Goal: Obtain resource: Download file/media

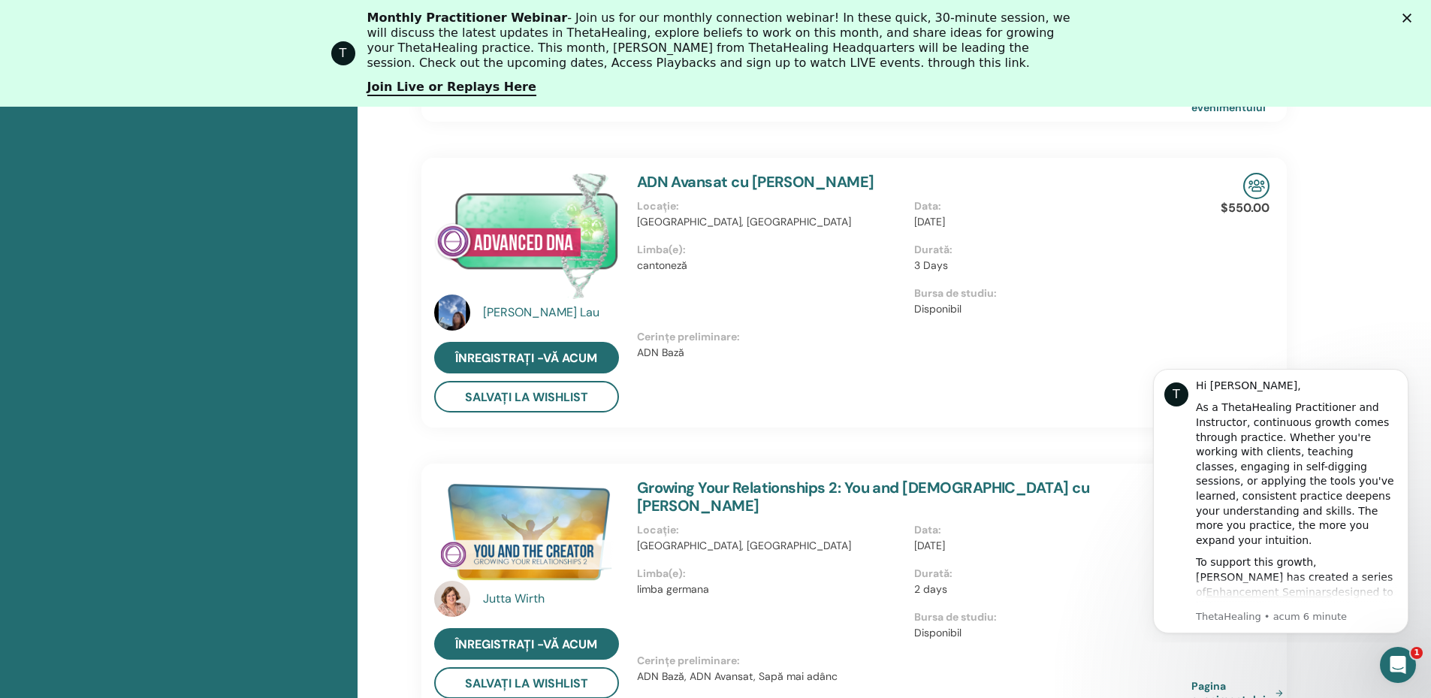
scroll to position [415, 0]
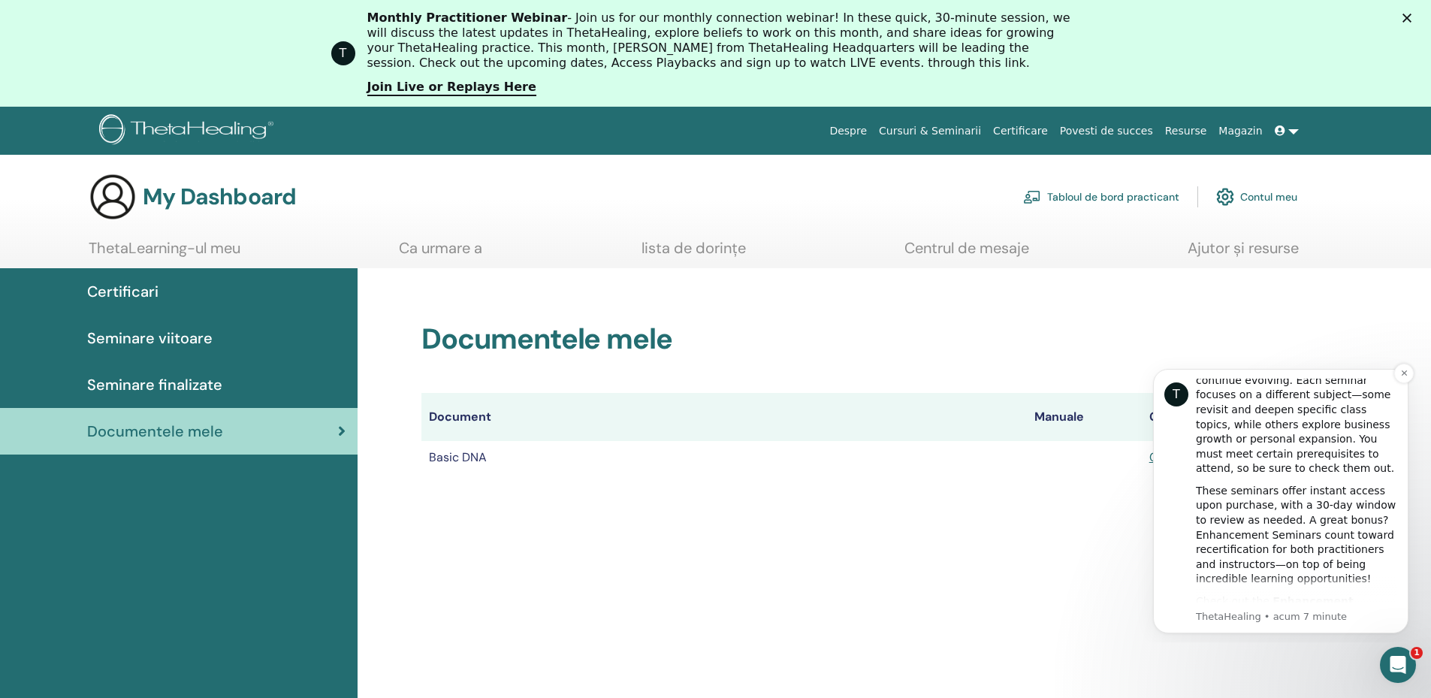
scroll to position [300, 0]
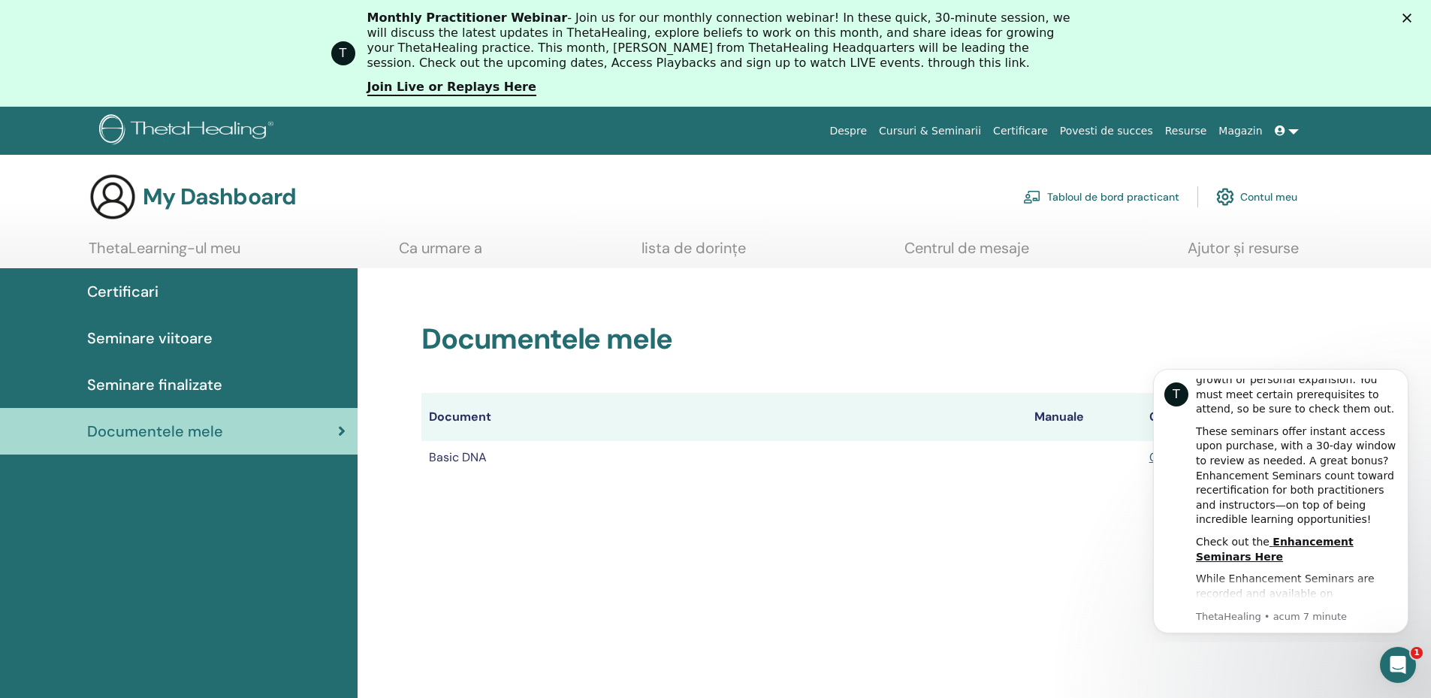
click at [1051, 540] on div "Documentele mele Document Manuale Certificate Basic DNA Certificat" at bounding box center [893, 598] width 1073 height 660
click at [1403, 371] on icon "Dismiss notification" at bounding box center [1404, 373] width 8 height 8
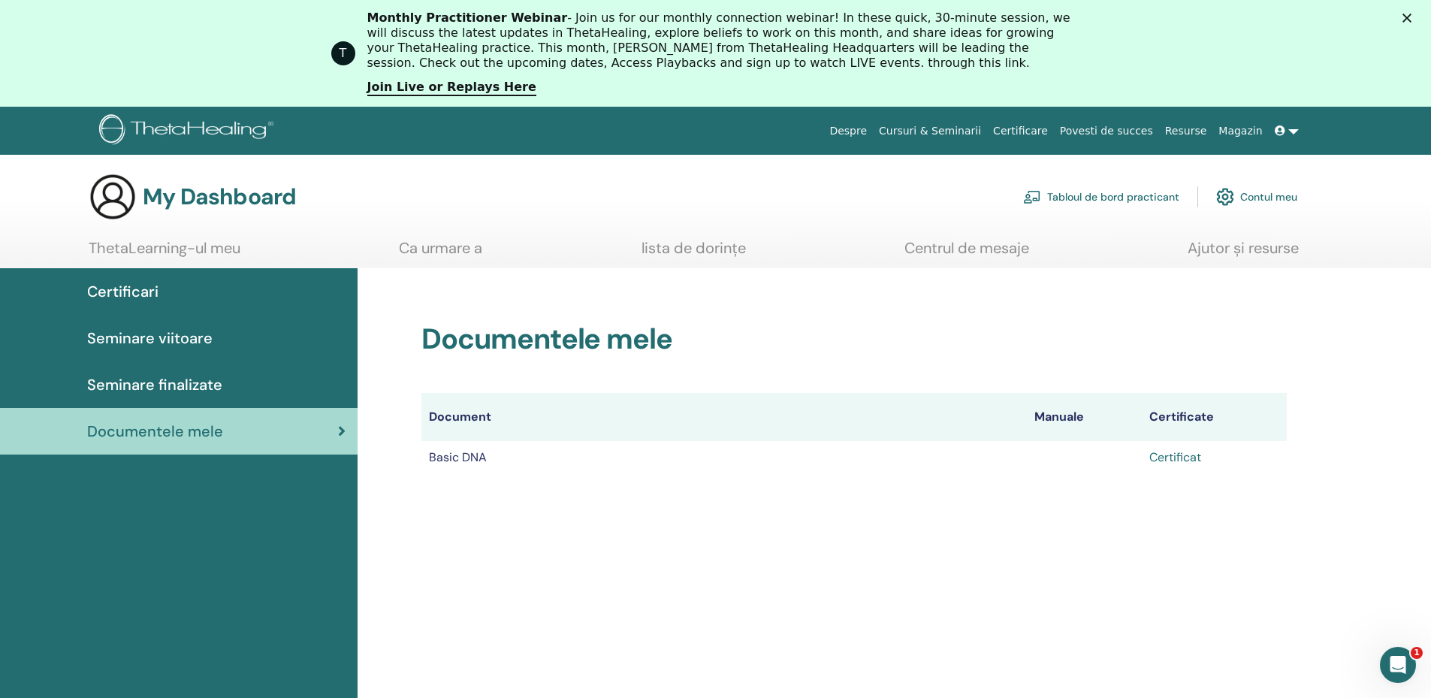
click at [1177, 451] on link "Certificat" at bounding box center [1175, 457] width 52 height 16
